Goal: Information Seeking & Learning: Learn about a topic

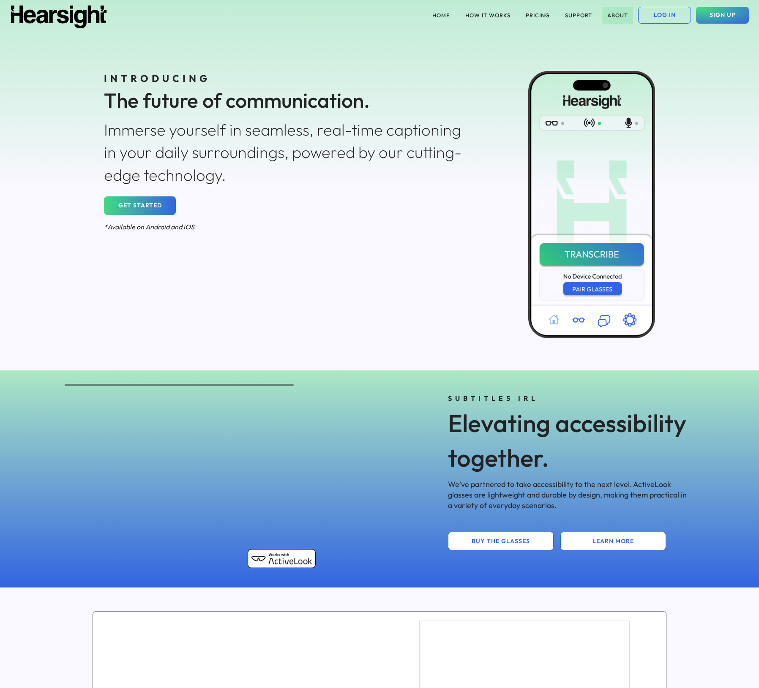
click at [610, 12] on button "ABOUT" at bounding box center [617, 15] width 31 height 17
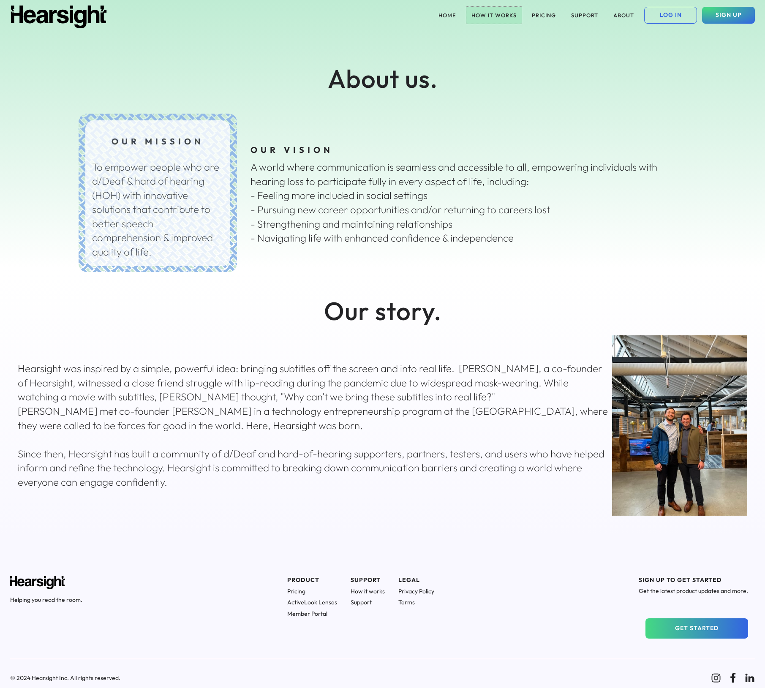
click at [502, 12] on button "HOW IT WORKS" at bounding box center [493, 15] width 55 height 17
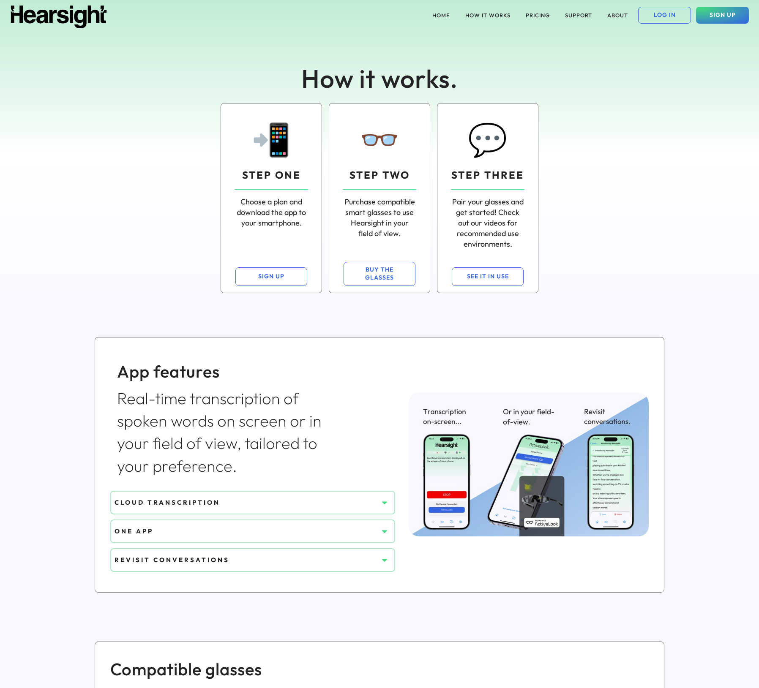
drag, startPoint x: 625, startPoint y: 79, endPoint x: 626, endPoint y: 74, distance: 4.7
click at [625, 79] on div "How it works." at bounding box center [379, 70] width 608 height 52
click at [530, 12] on button "PRICING" at bounding box center [537, 15] width 34 height 17
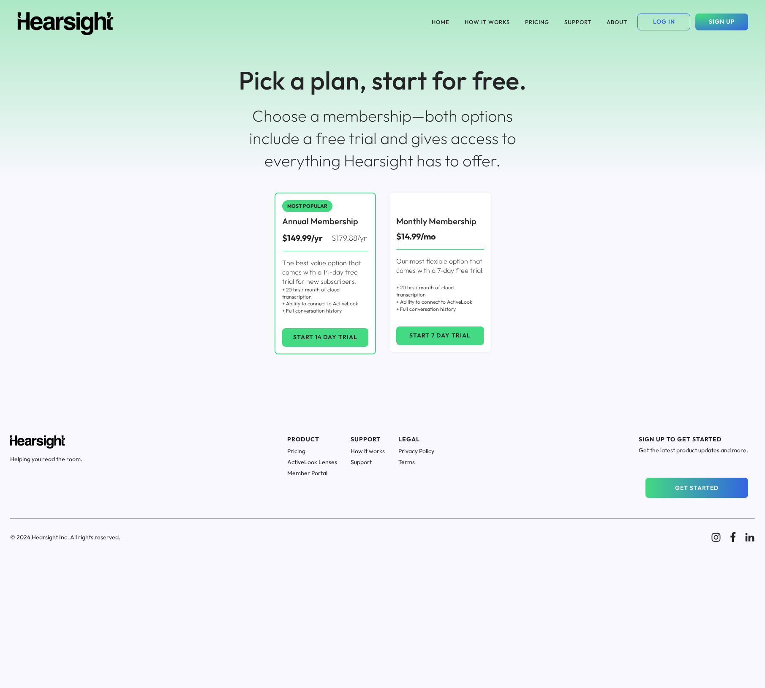
click at [333, 463] on h1 "ActiveLook Lenses" at bounding box center [312, 462] width 50 height 8
click at [504, 22] on button "HOW IT WORKS" at bounding box center [486, 22] width 55 height 17
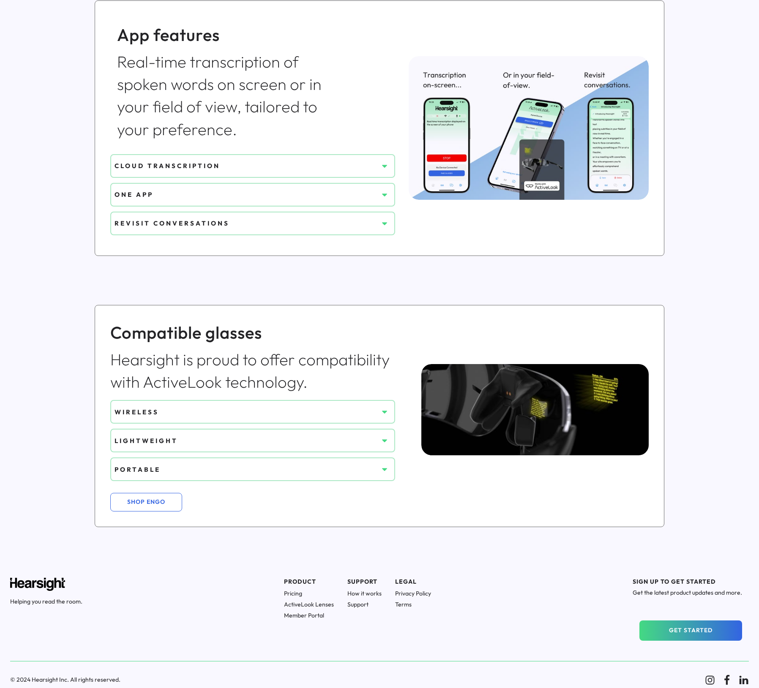
scroll to position [338, 0]
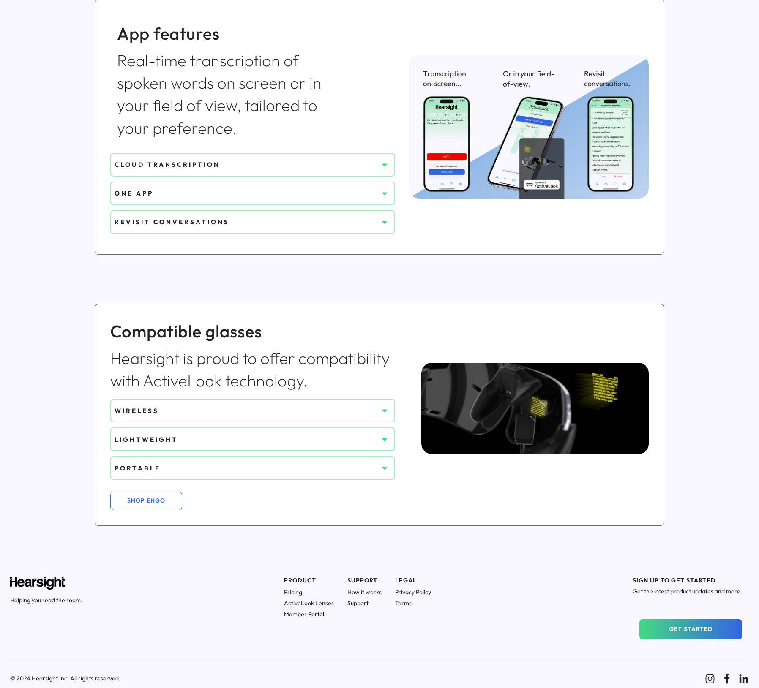
click at [283, 415] on div "WIRELESS" at bounding box center [246, 410] width 264 height 9
click at [384, 408] on icon at bounding box center [384, 410] width 8 height 8
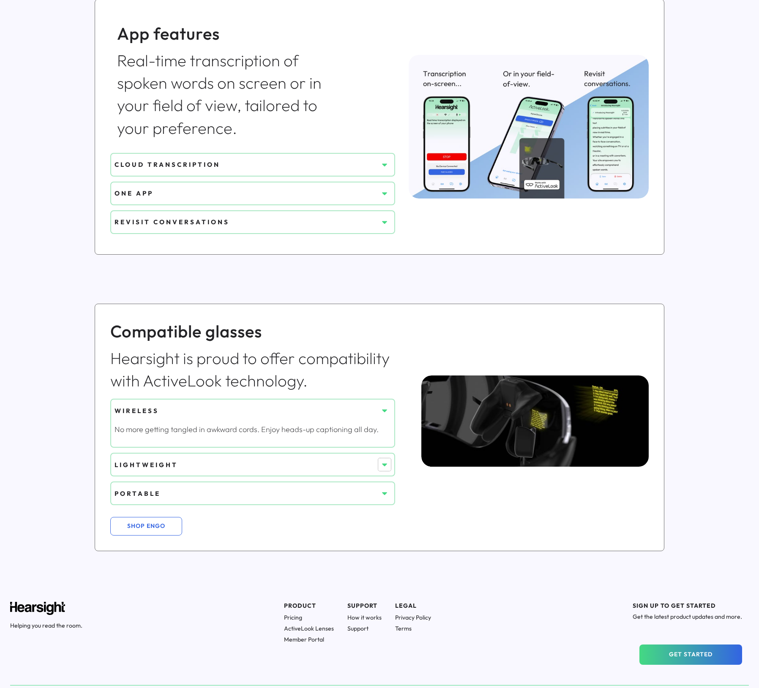
click at [378, 466] on button at bounding box center [384, 464] width 13 height 13
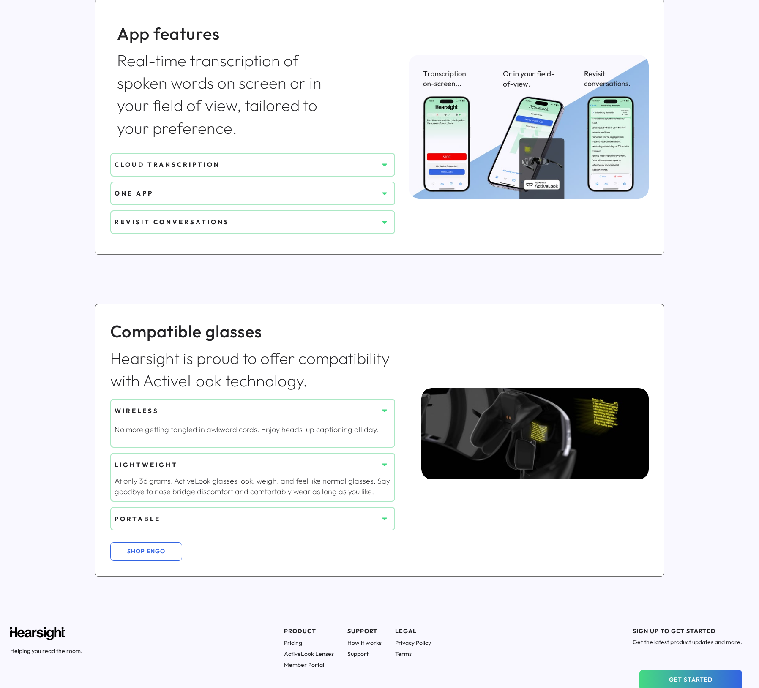
click at [382, 518] on use at bounding box center [384, 519] width 5 height 3
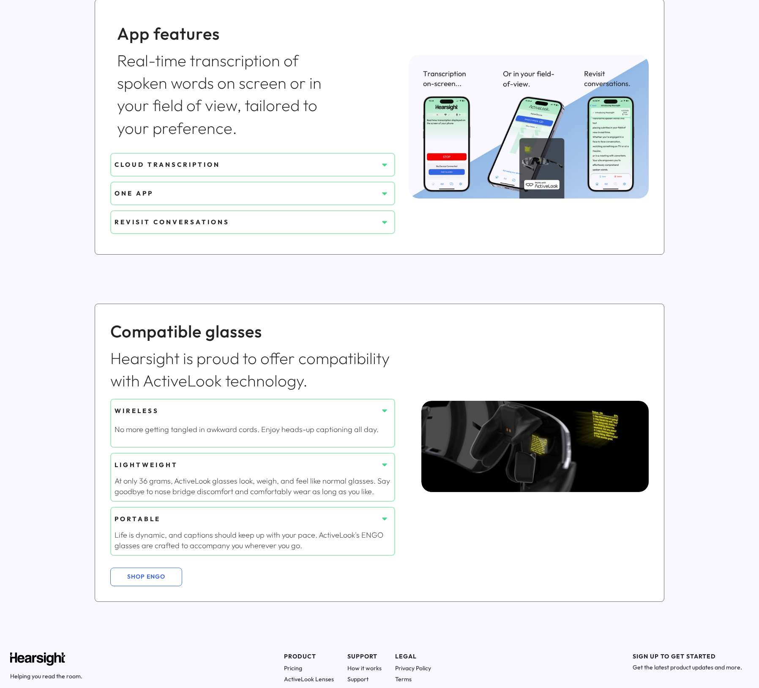
click at [365, 163] on div "CLOUD TRANSCRIPTION" at bounding box center [246, 164] width 264 height 9
click at [384, 166] on icon at bounding box center [384, 164] width 8 height 8
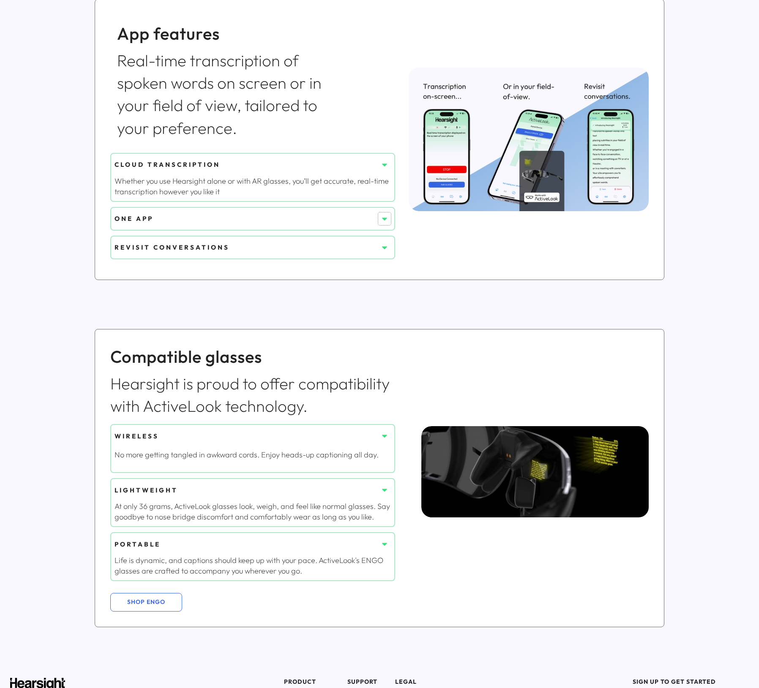
click at [389, 220] on button at bounding box center [384, 218] width 13 height 13
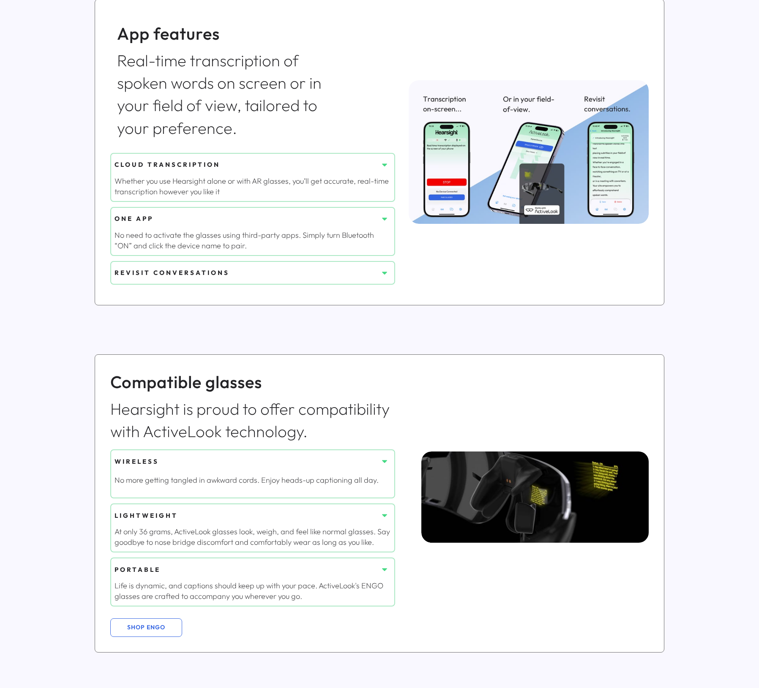
click at [386, 277] on button at bounding box center [384, 272] width 13 height 13
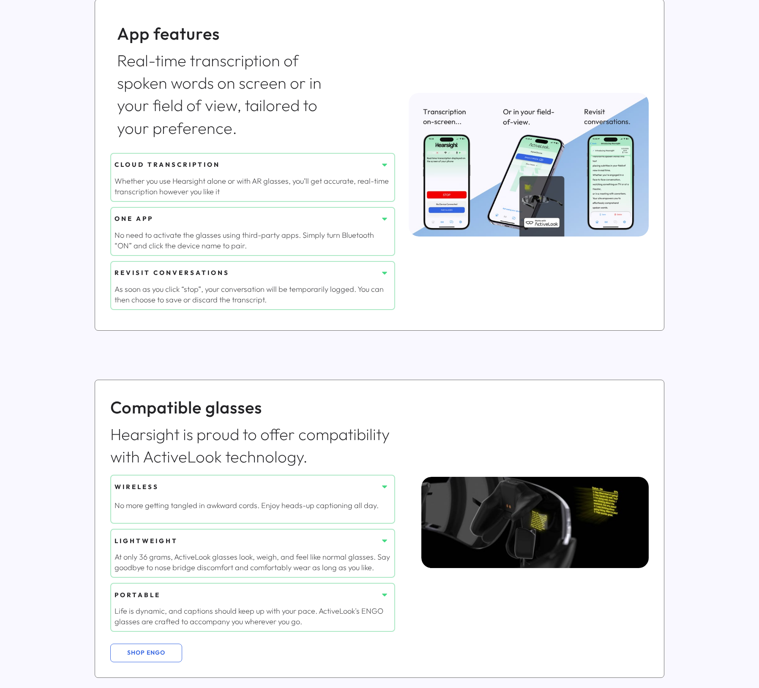
click at [544, 208] on img at bounding box center [528, 165] width 240 height 144
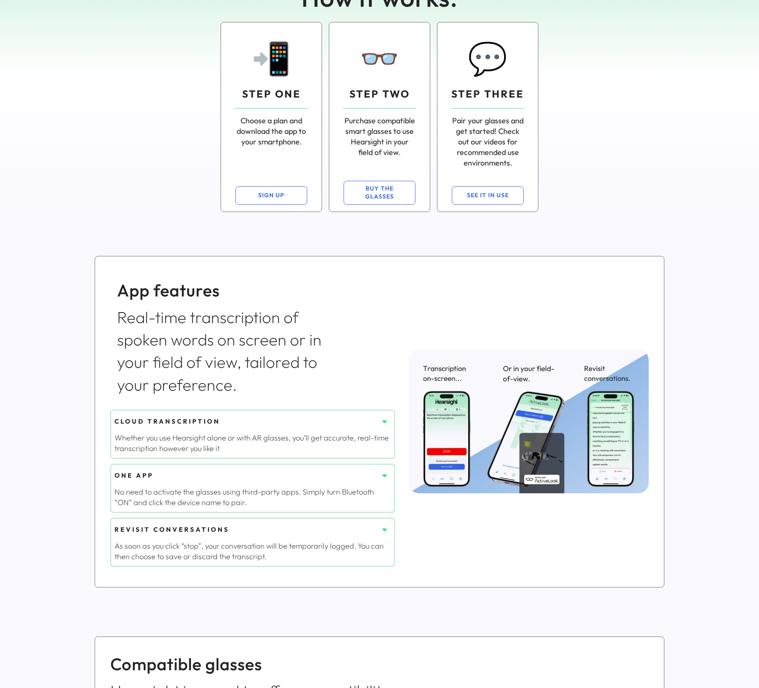
scroll to position [0, 0]
